Goal: Find specific fact: Find specific fact

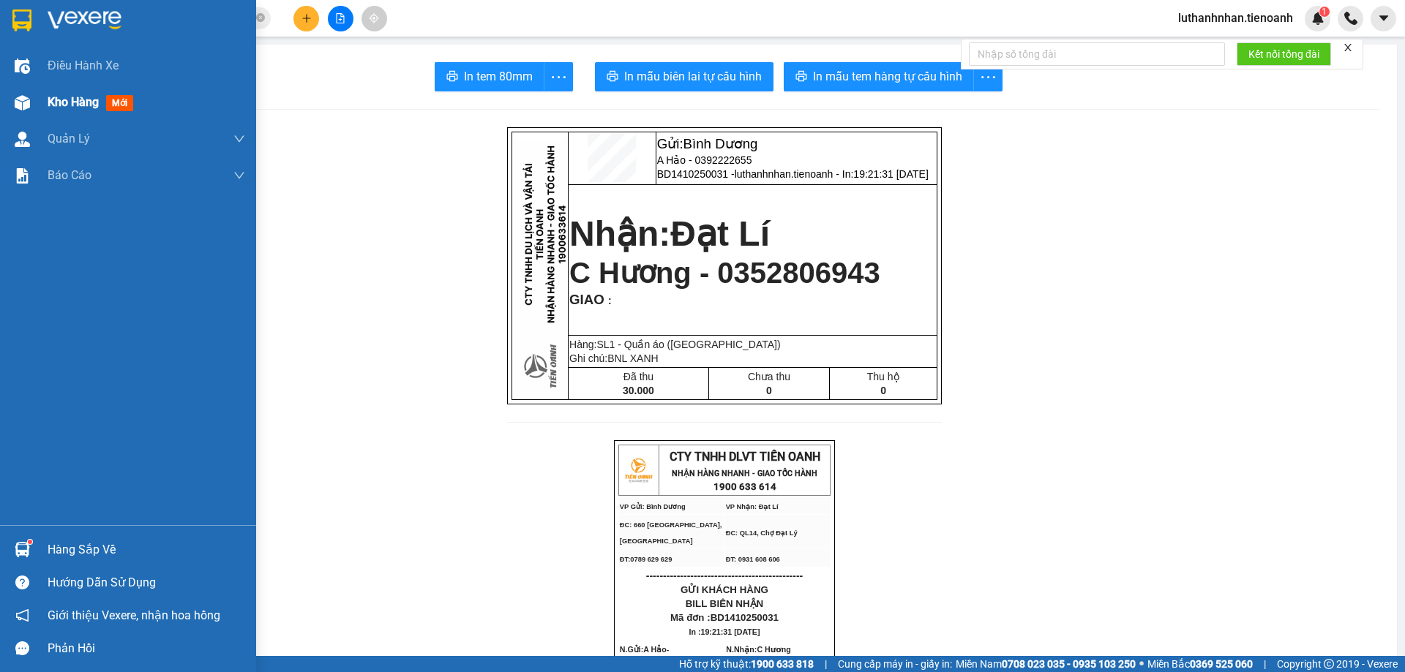
click at [13, 101] on div at bounding box center [23, 103] width 26 height 26
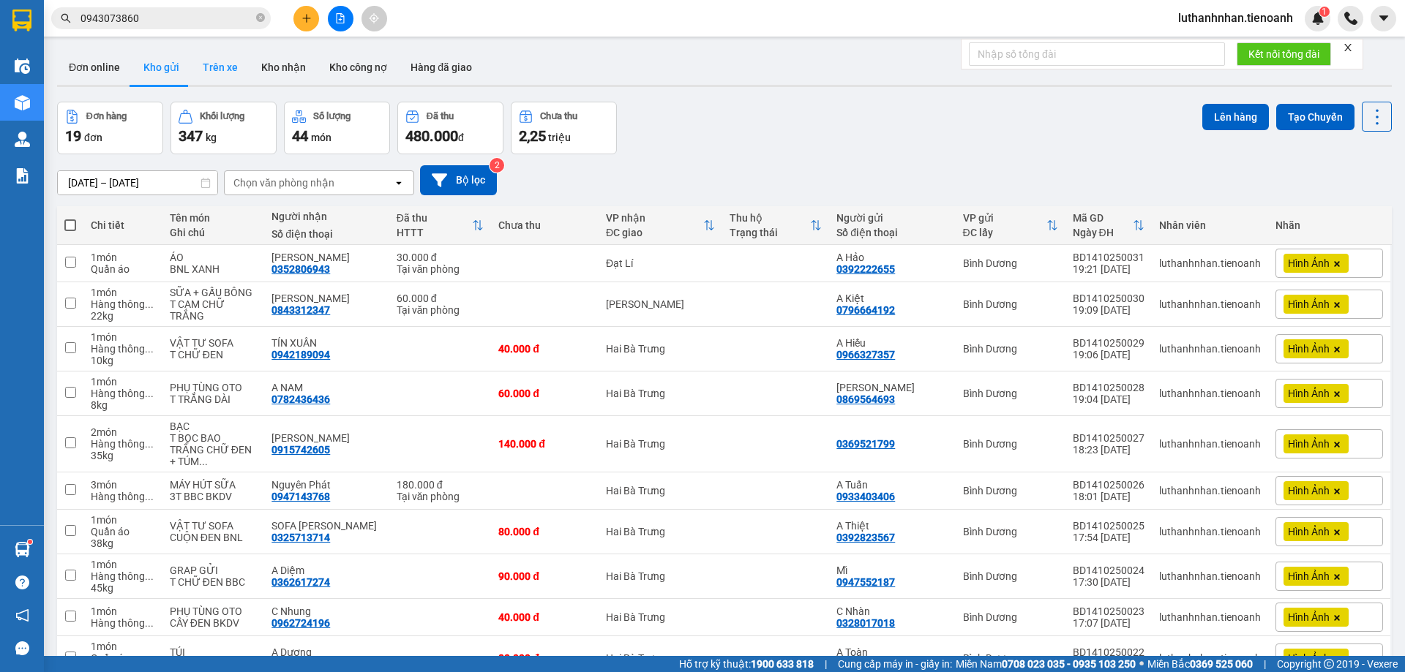
click at [222, 68] on button "Trên xe" at bounding box center [220, 67] width 59 height 35
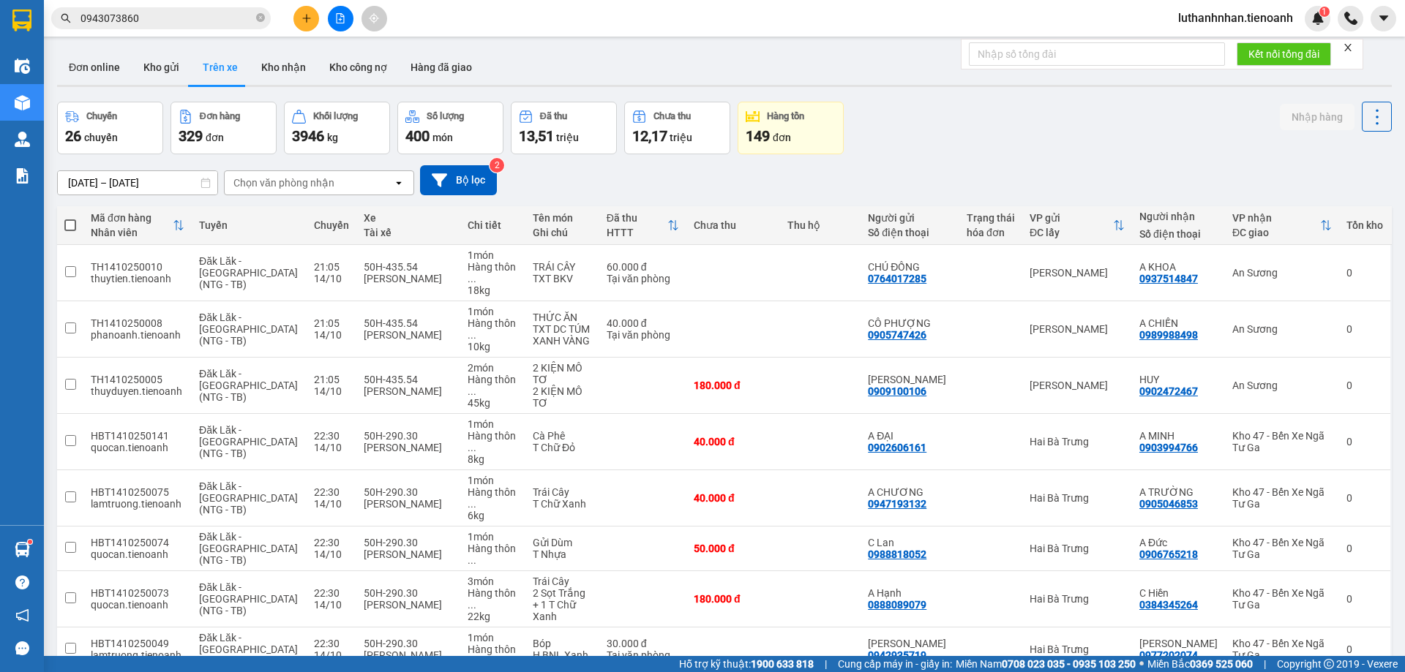
click at [352, 182] on div "Chọn văn phòng nhận" at bounding box center [309, 182] width 168 height 23
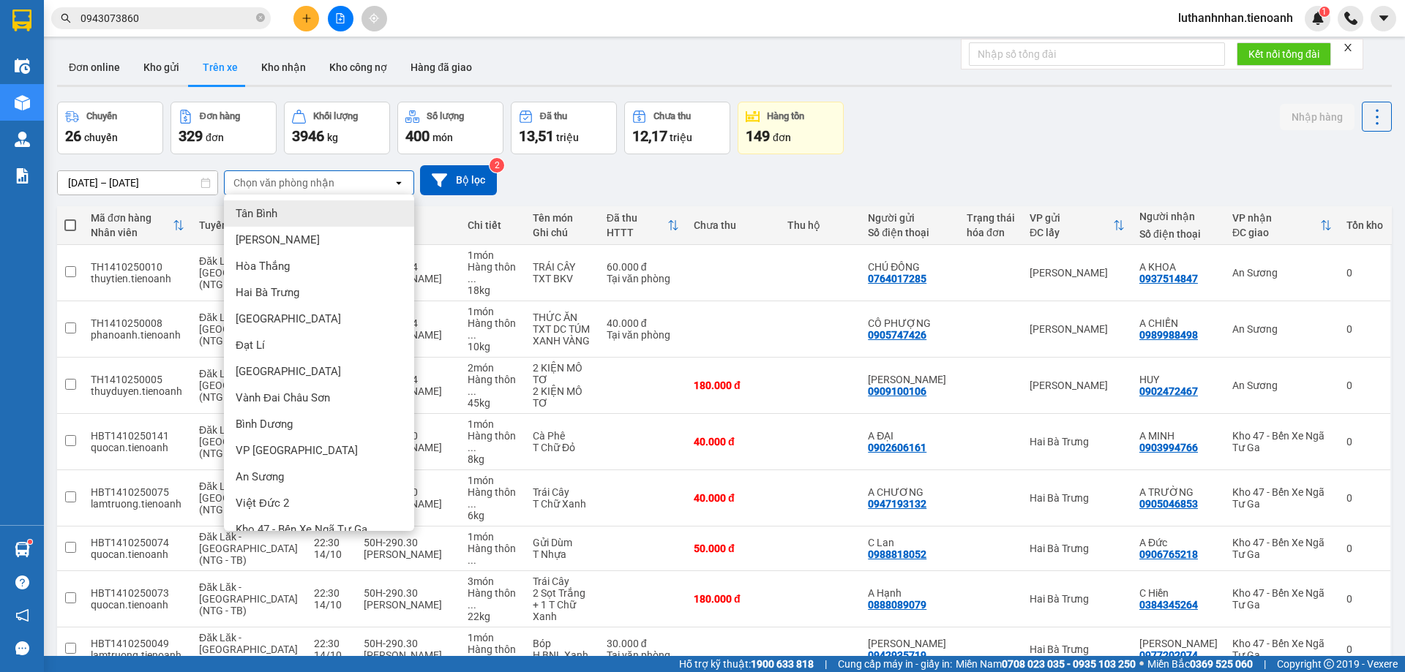
click at [306, 212] on div "Tân Bình" at bounding box center [319, 213] width 190 height 26
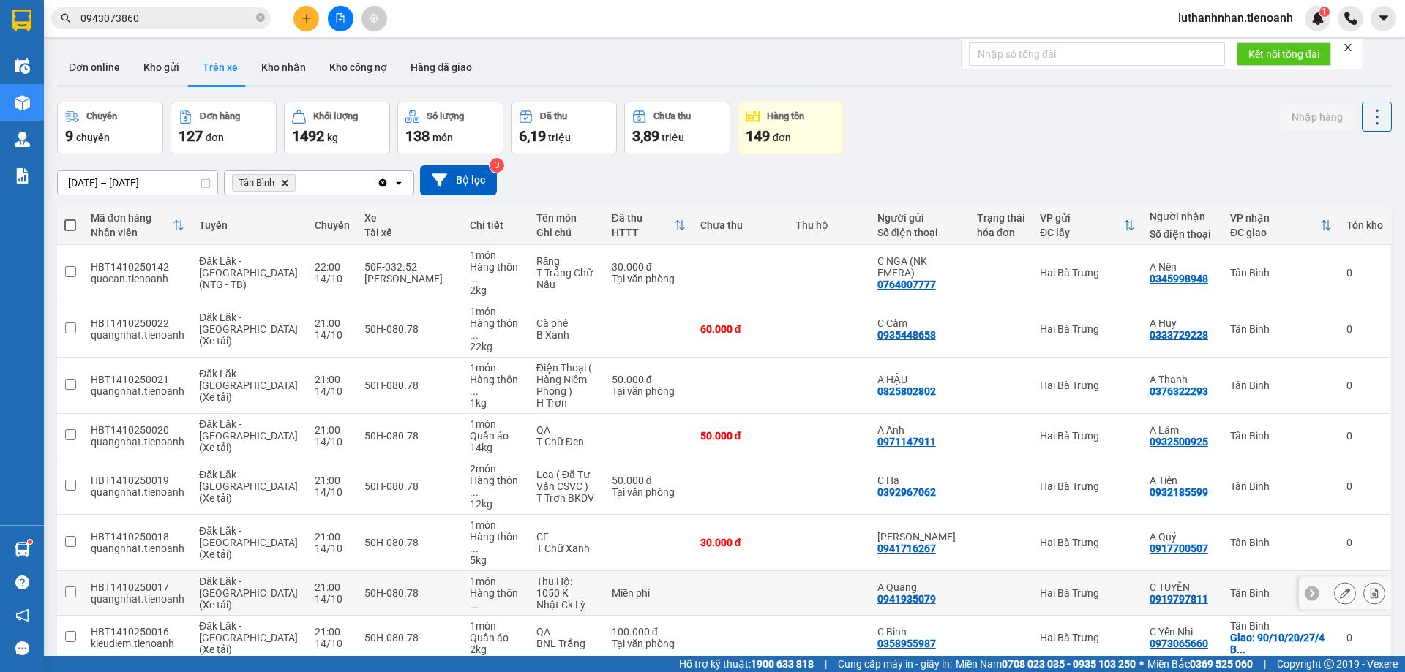
scroll to position [95, 0]
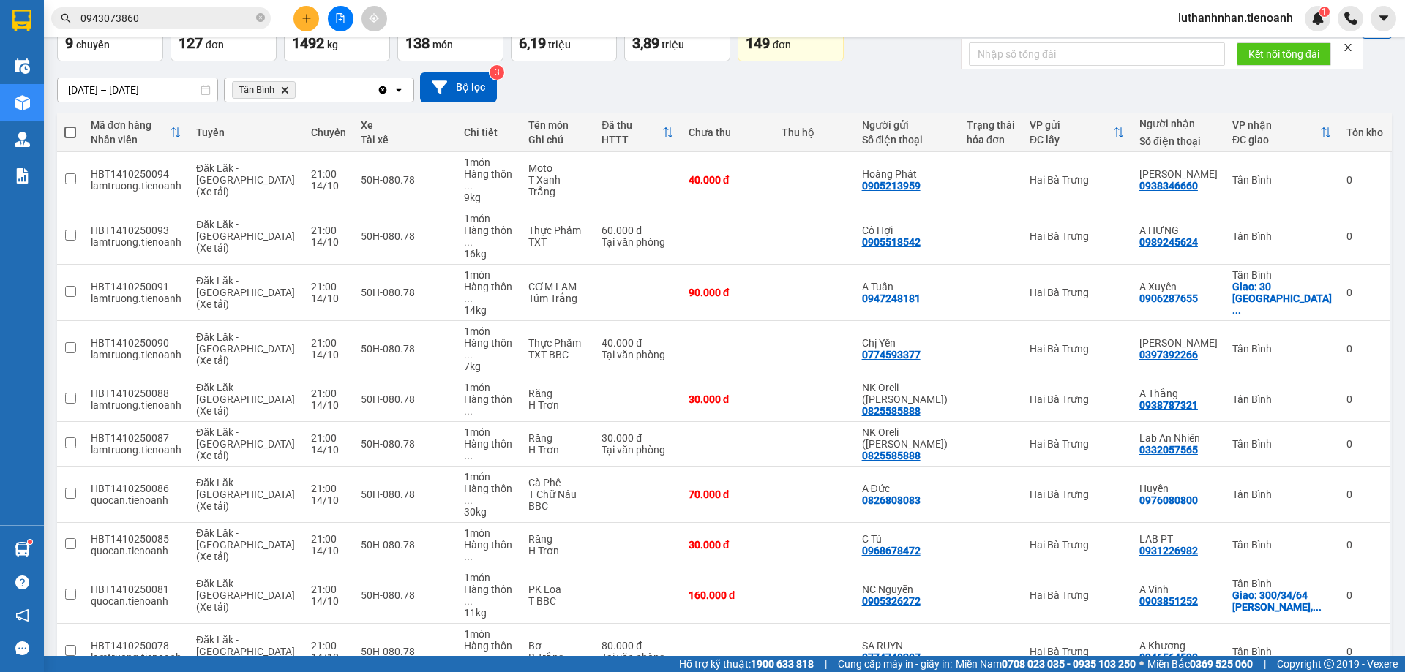
scroll to position [83, 0]
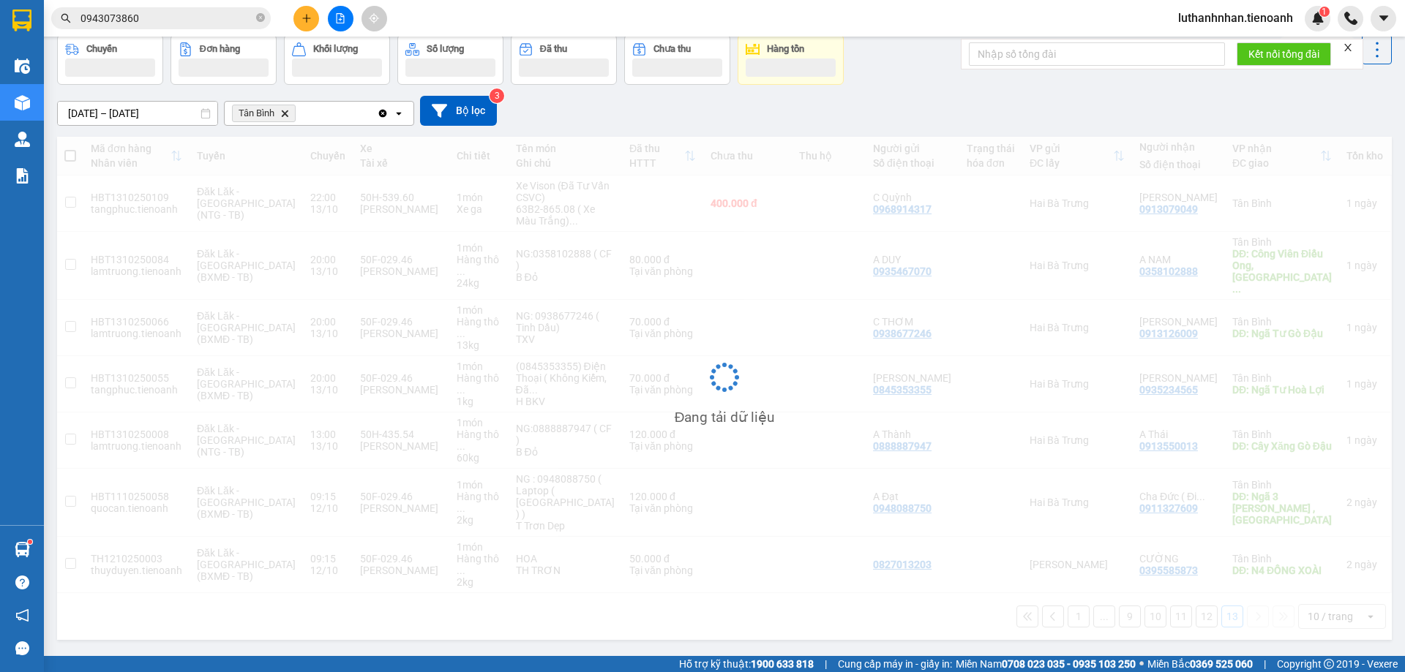
scroll to position [67, 0]
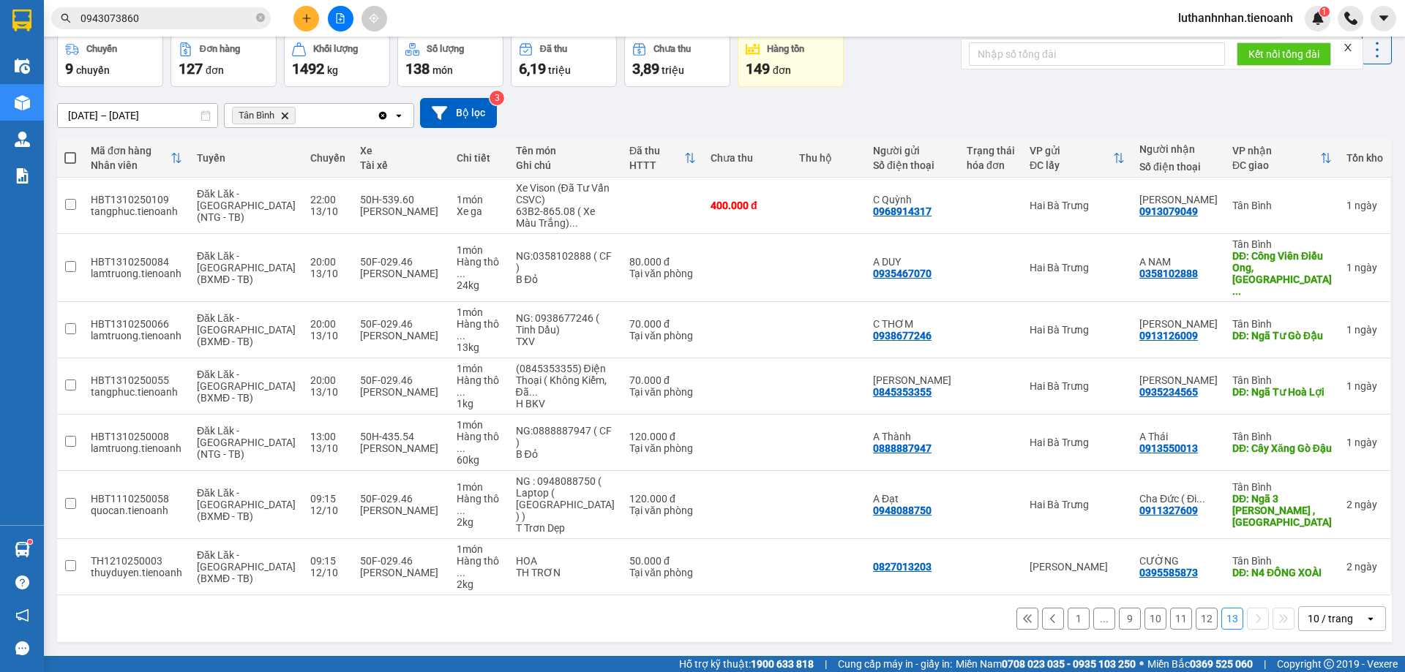
click at [1196, 608] on button "12" at bounding box center [1207, 619] width 22 height 22
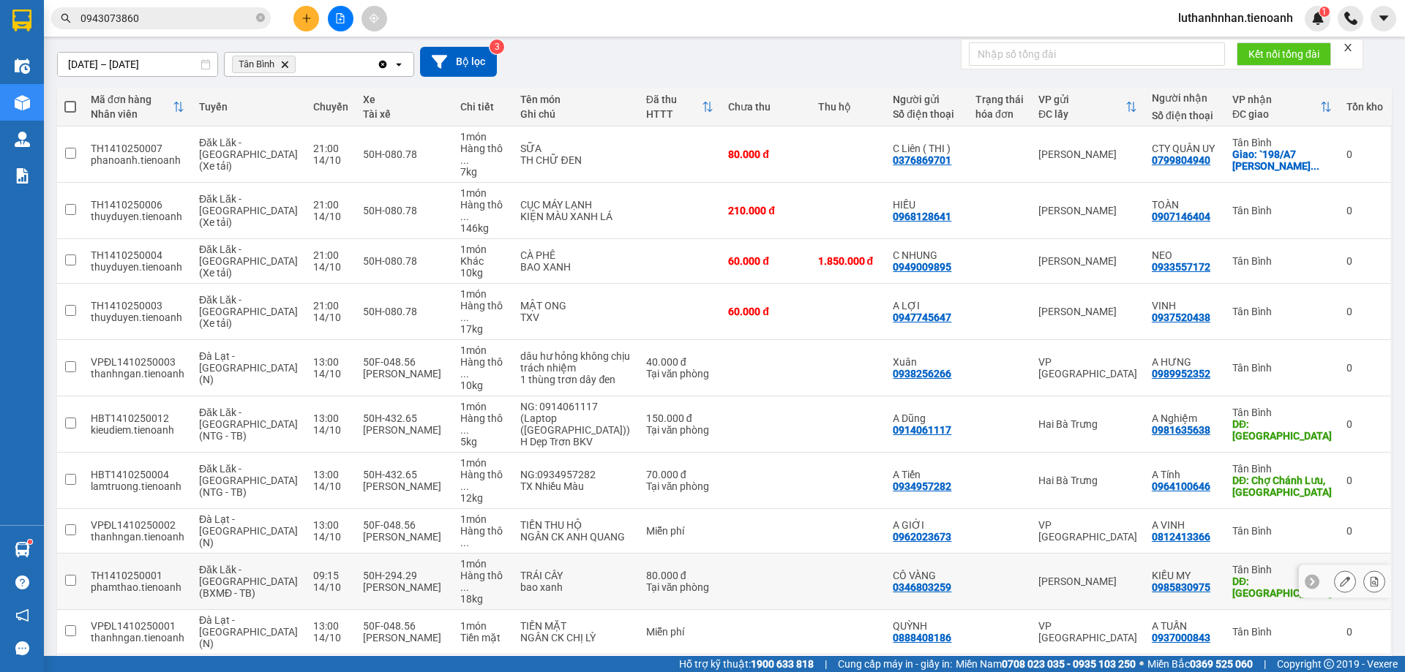
scroll to position [0, 0]
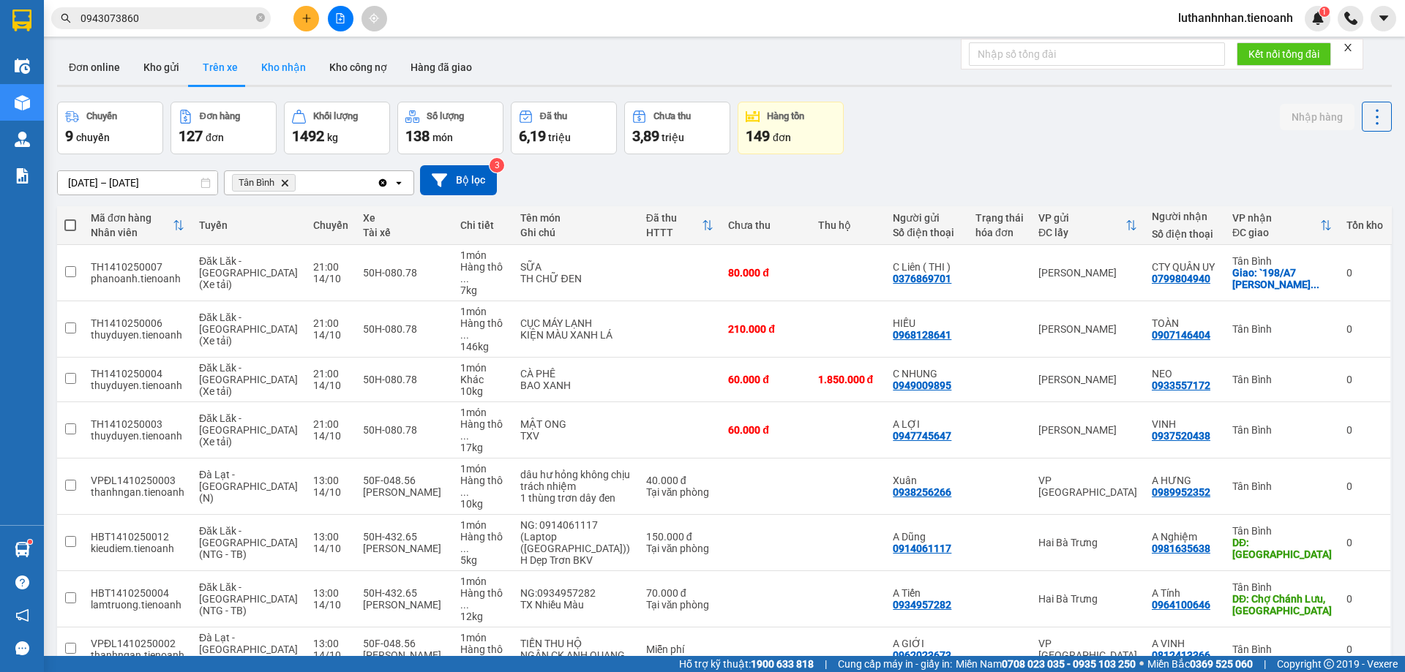
click at [286, 75] on button "Kho nhận" at bounding box center [284, 67] width 68 height 35
type input "[DATE] – [DATE]"
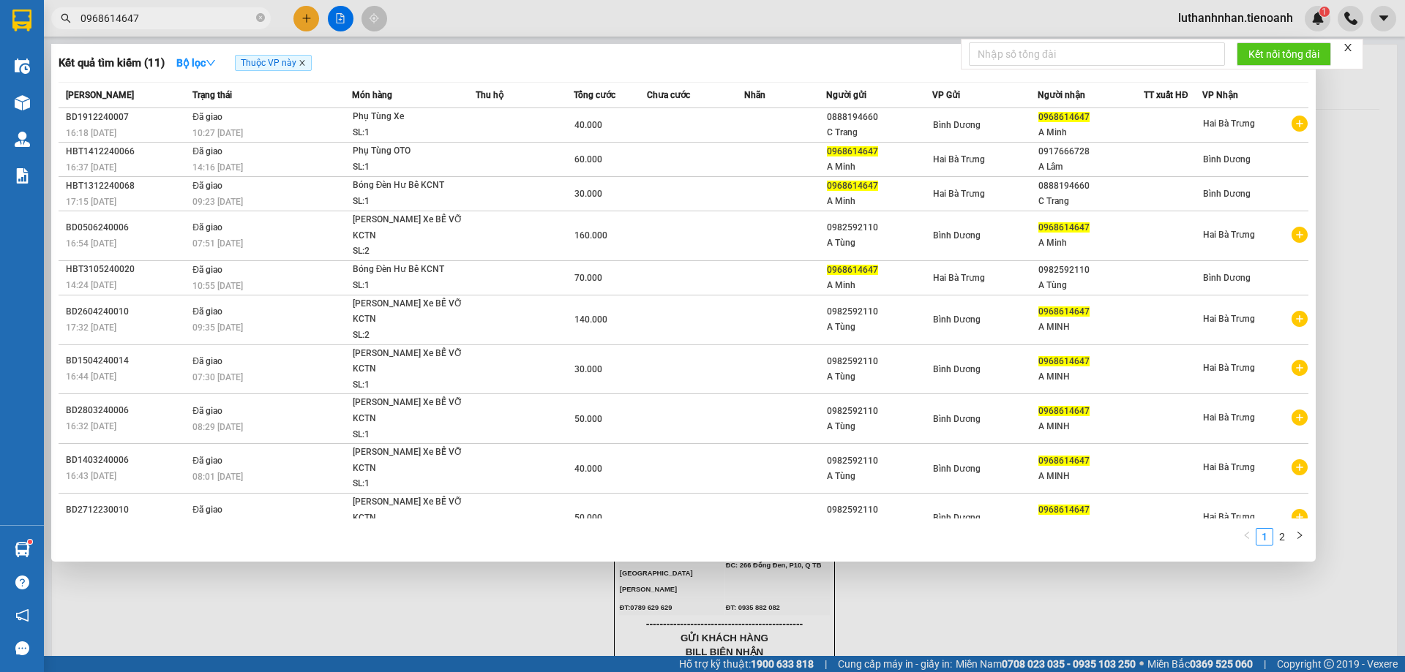
click at [303, 66] on icon "close" at bounding box center [302, 62] width 7 height 7
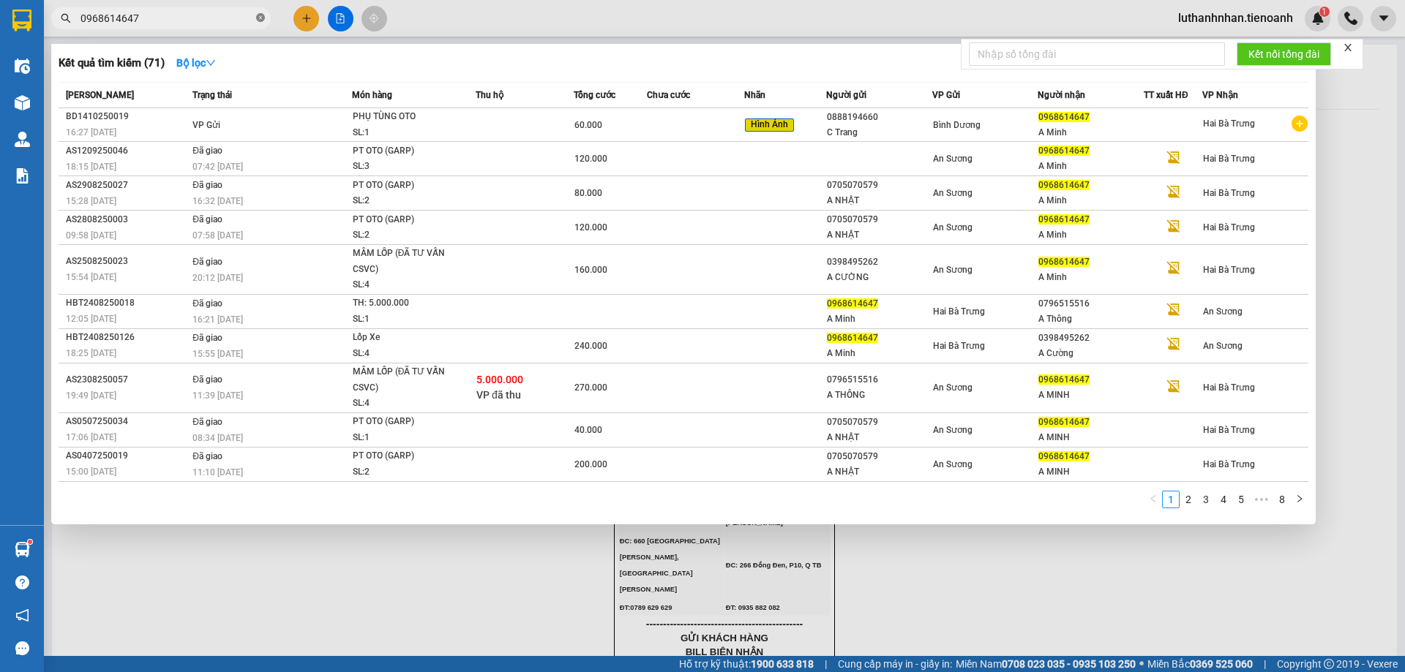
click at [258, 17] on icon "close-circle" at bounding box center [260, 17] width 9 height 9
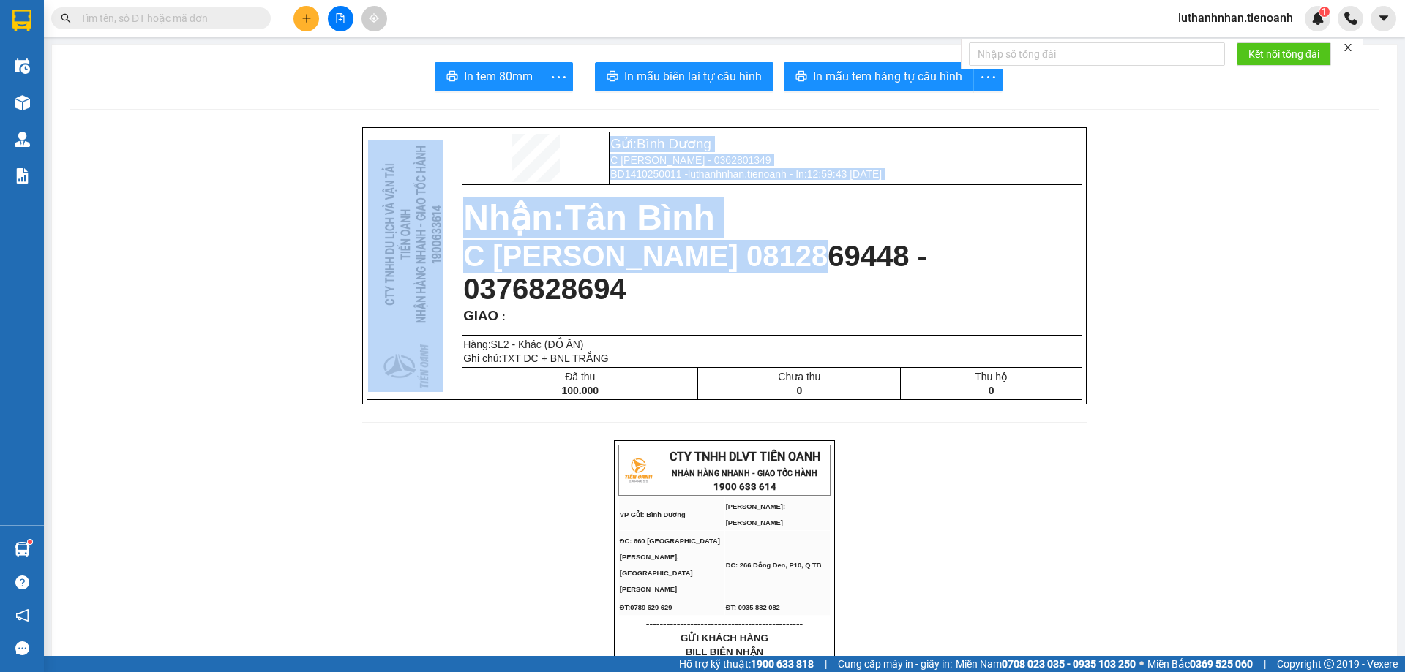
drag, startPoint x: 827, startPoint y: 269, endPoint x: 1024, endPoint y: 269, distance: 196.8
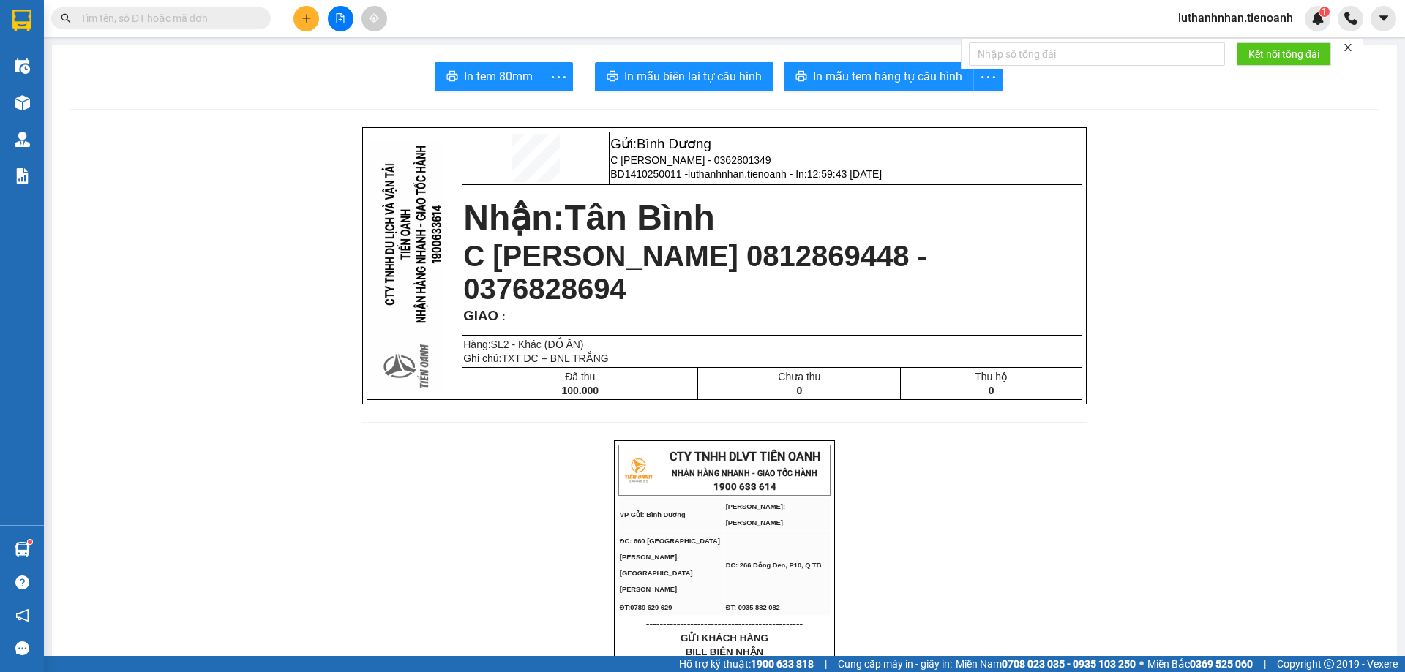
click at [814, 280] on span "C Thao 0812869448 - 0376828694" at bounding box center [695, 272] width 464 height 65
drag, startPoint x: 822, startPoint y: 277, endPoint x: 983, endPoint y: 277, distance: 161.0
click at [983, 277] on p "C Thao 0812869448 - 0376828694" at bounding box center [771, 273] width 617 height 66
copy span "0376828694"
click at [206, 21] on input "text" at bounding box center [166, 18] width 173 height 16
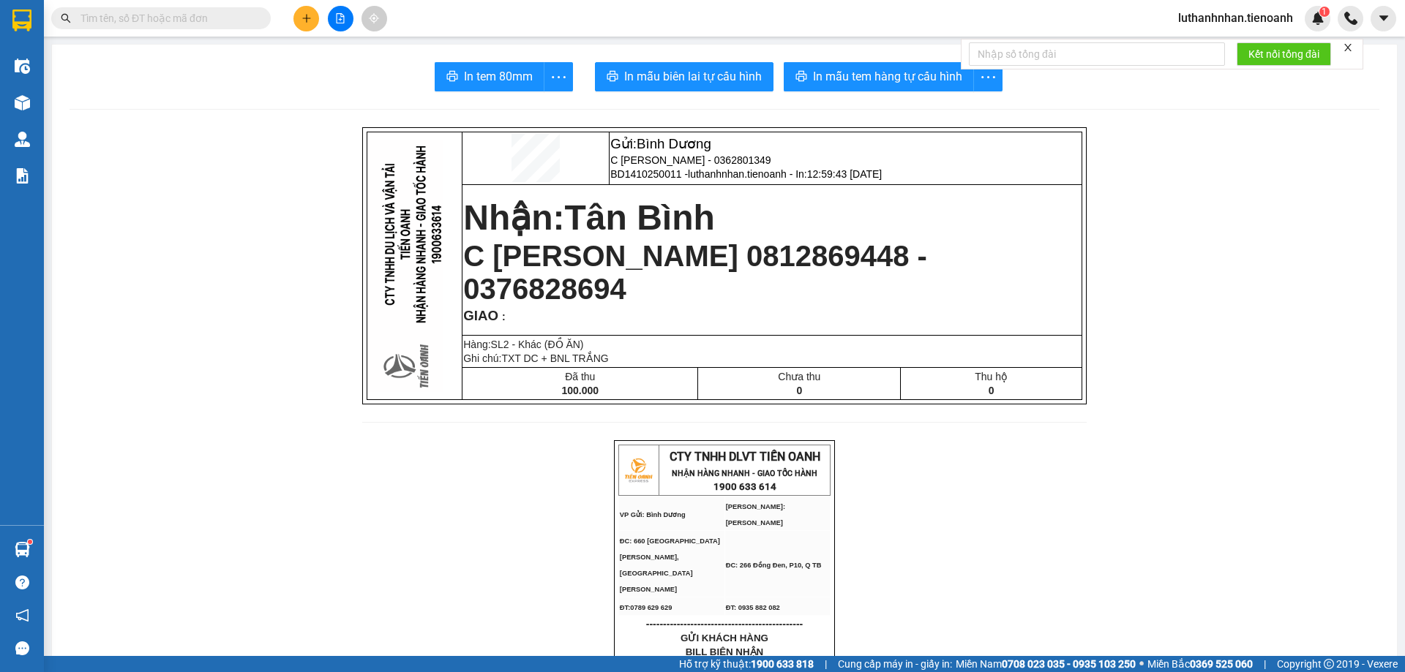
paste input "0376828694"
type input "0376828694"
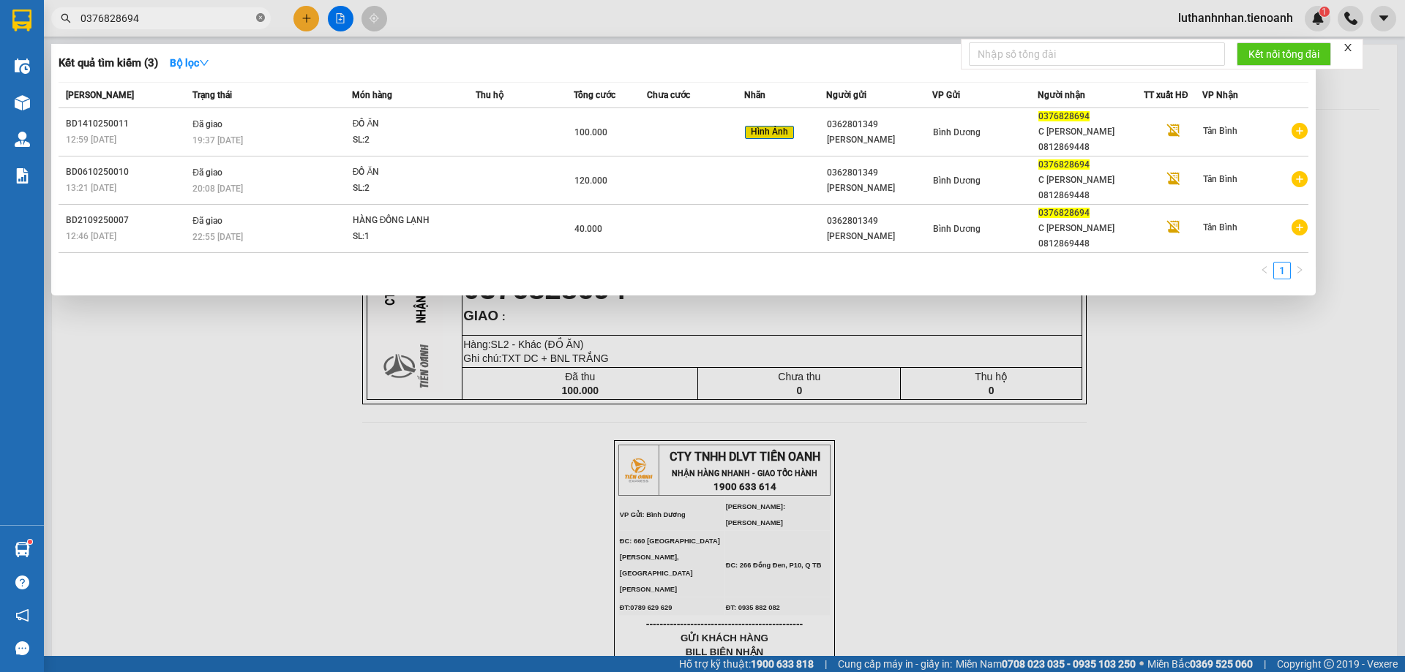
click at [260, 12] on span at bounding box center [260, 19] width 9 height 14
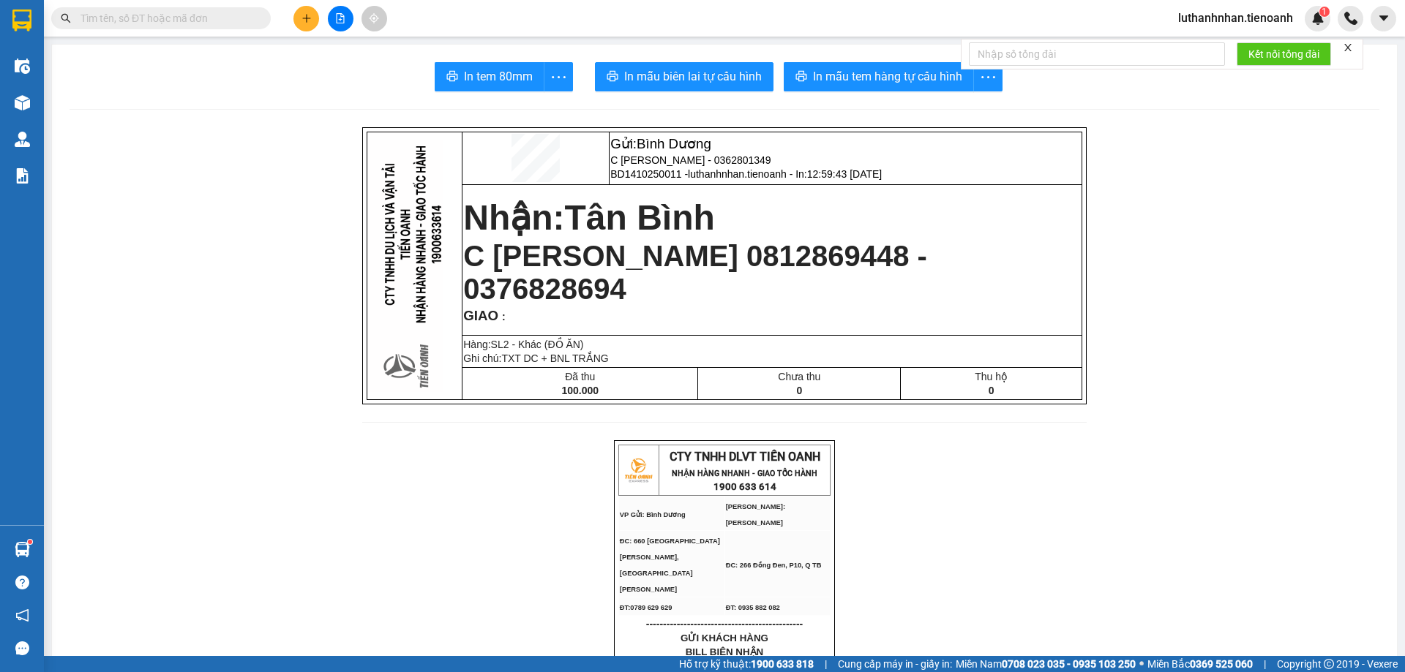
click at [159, 22] on input "text" at bounding box center [166, 18] width 173 height 16
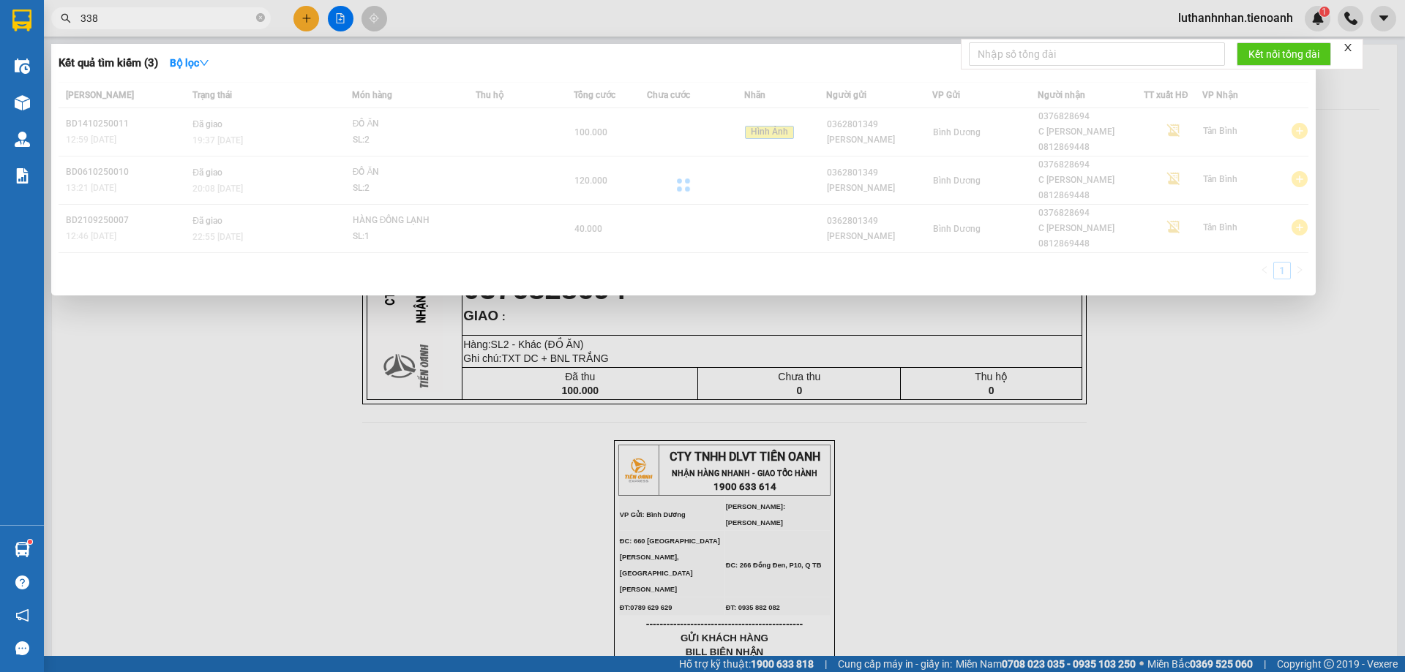
type input "3386"
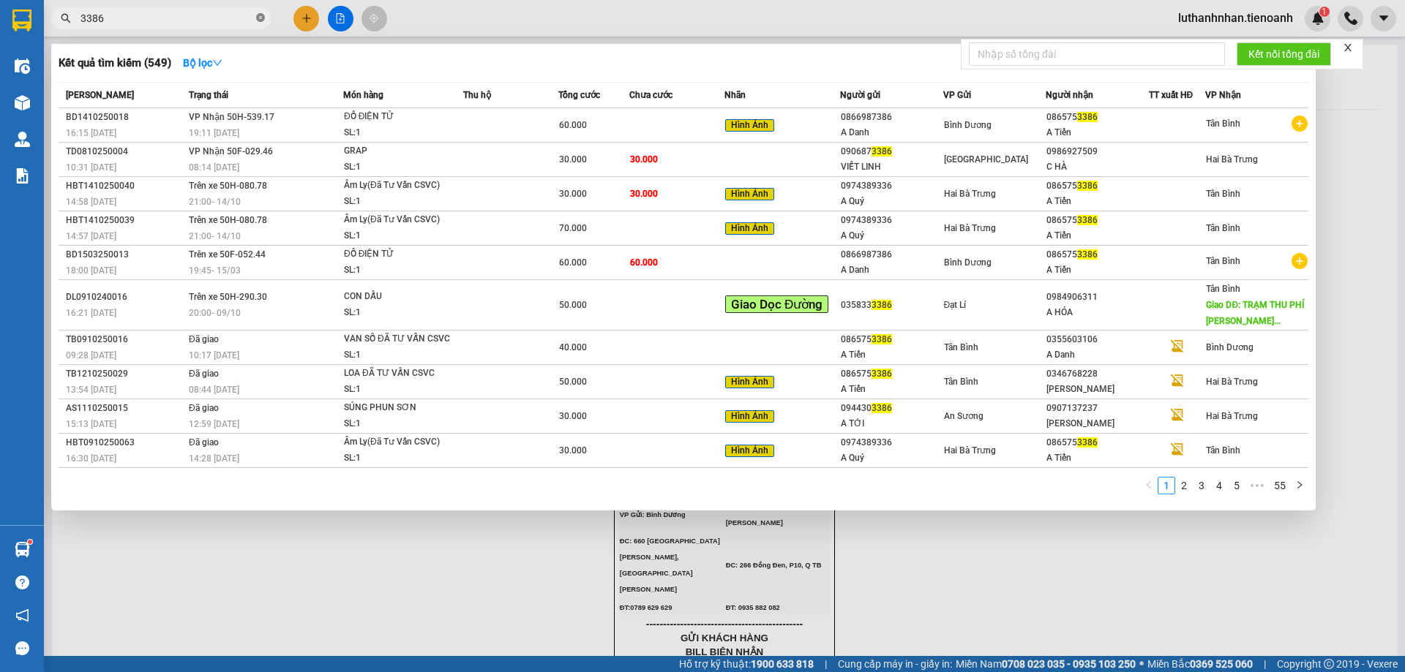
click at [260, 20] on icon "close-circle" at bounding box center [260, 17] width 9 height 9
